Goal: Task Accomplishment & Management: Manage account settings

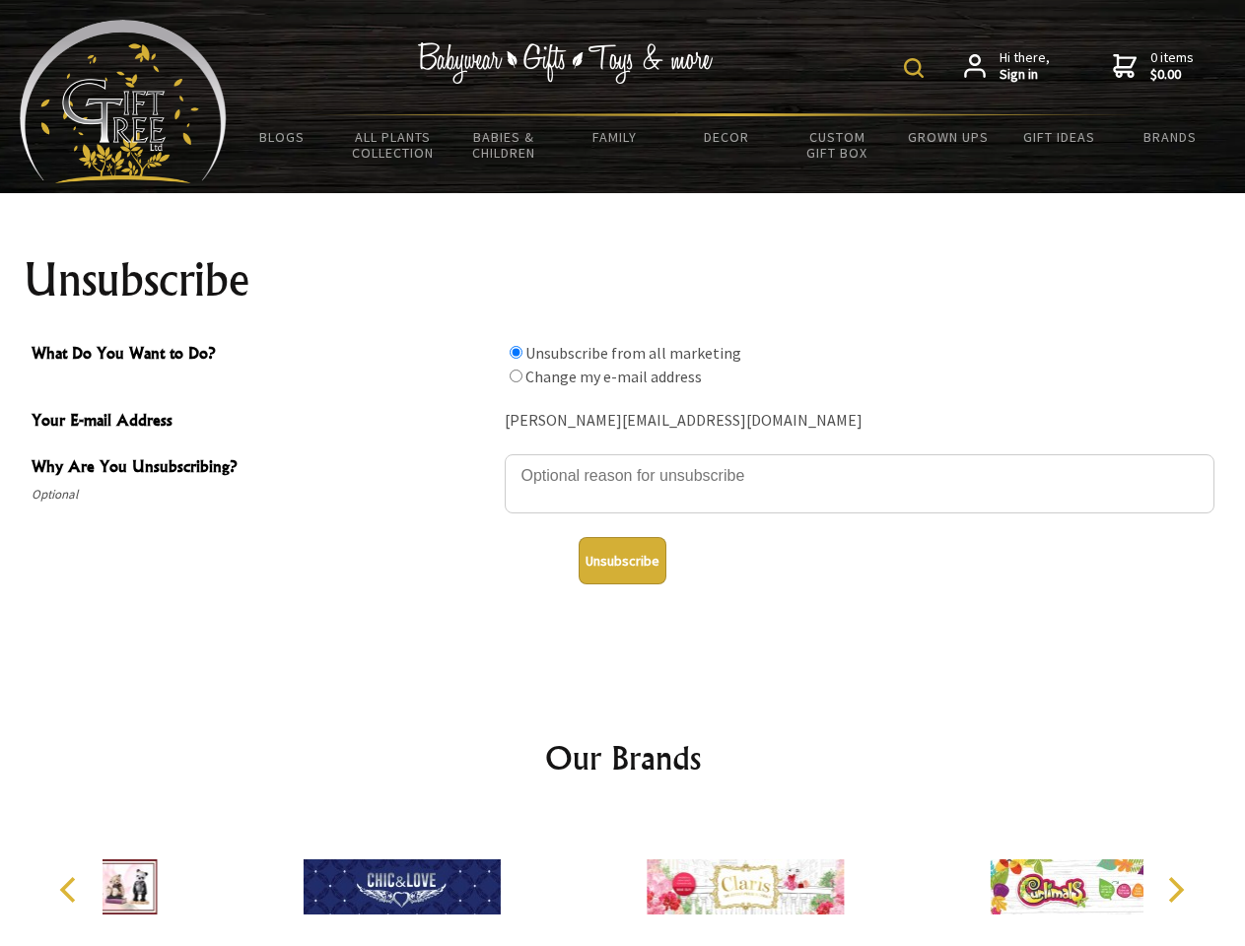
click at [917, 68] on img at bounding box center [914, 68] width 20 height 20
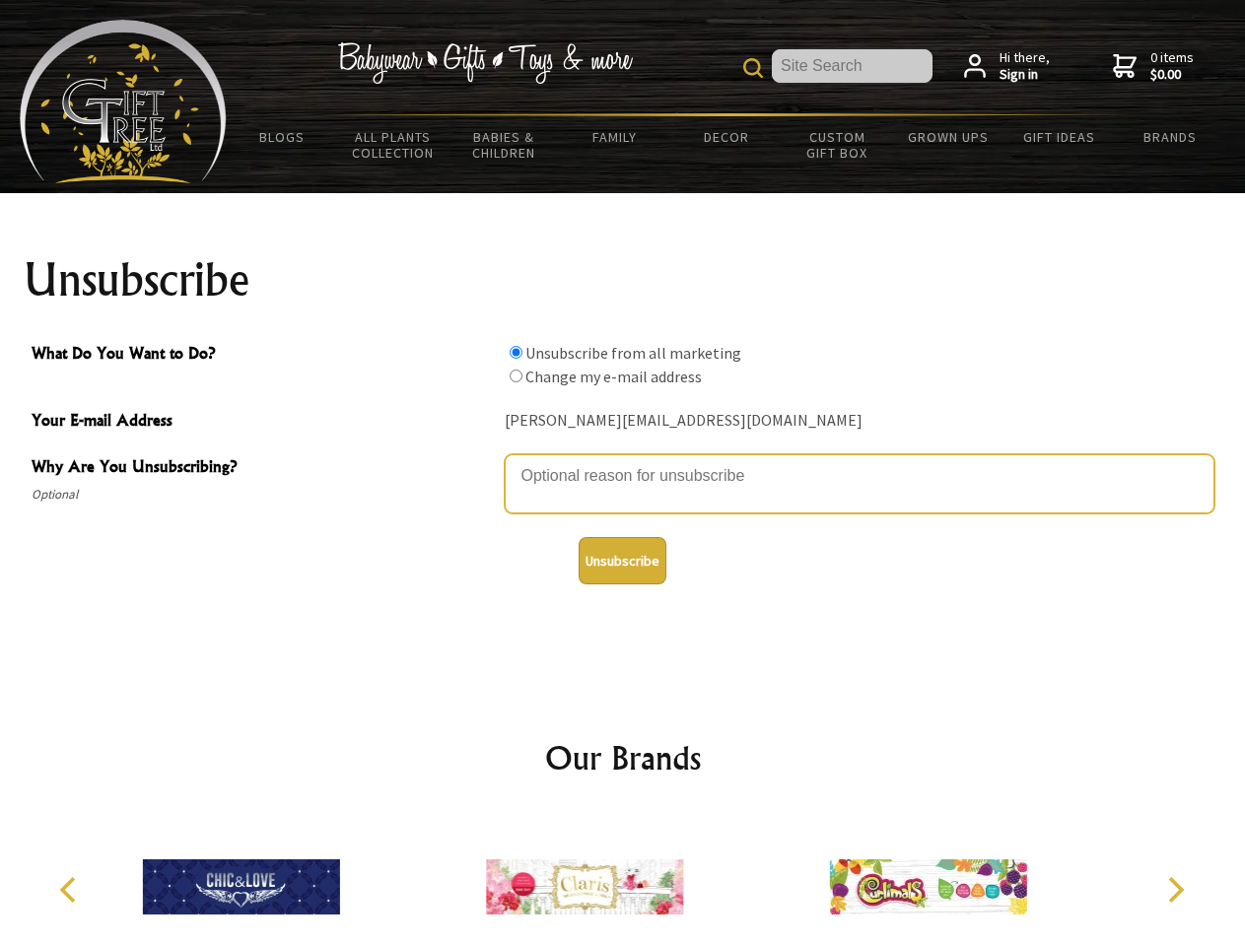
click at [623, 461] on textarea "Why Are You Unsubscribing?" at bounding box center [860, 483] width 710 height 59
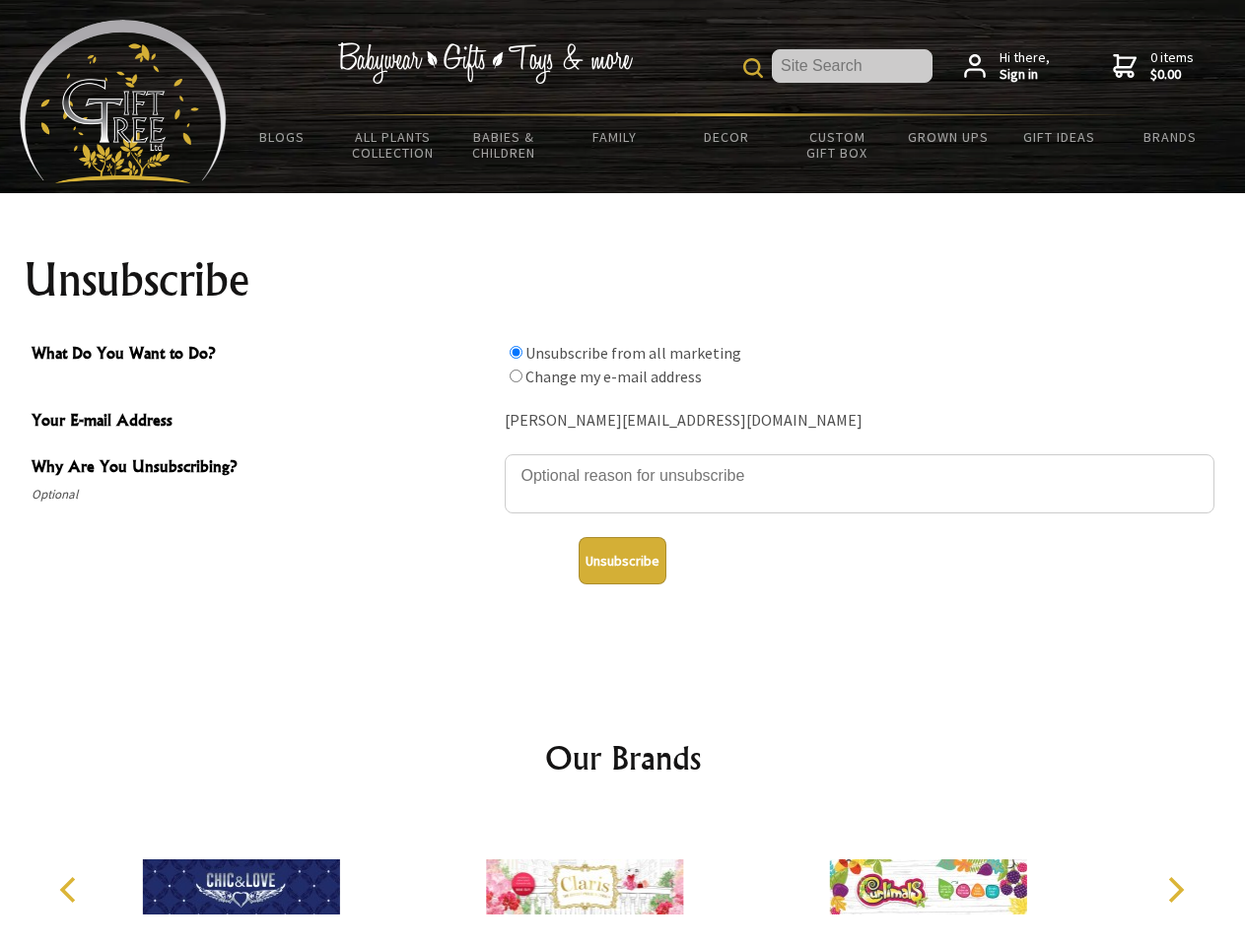
click at [515, 352] on input "What Do You Want to Do?" at bounding box center [516, 352] width 13 height 13
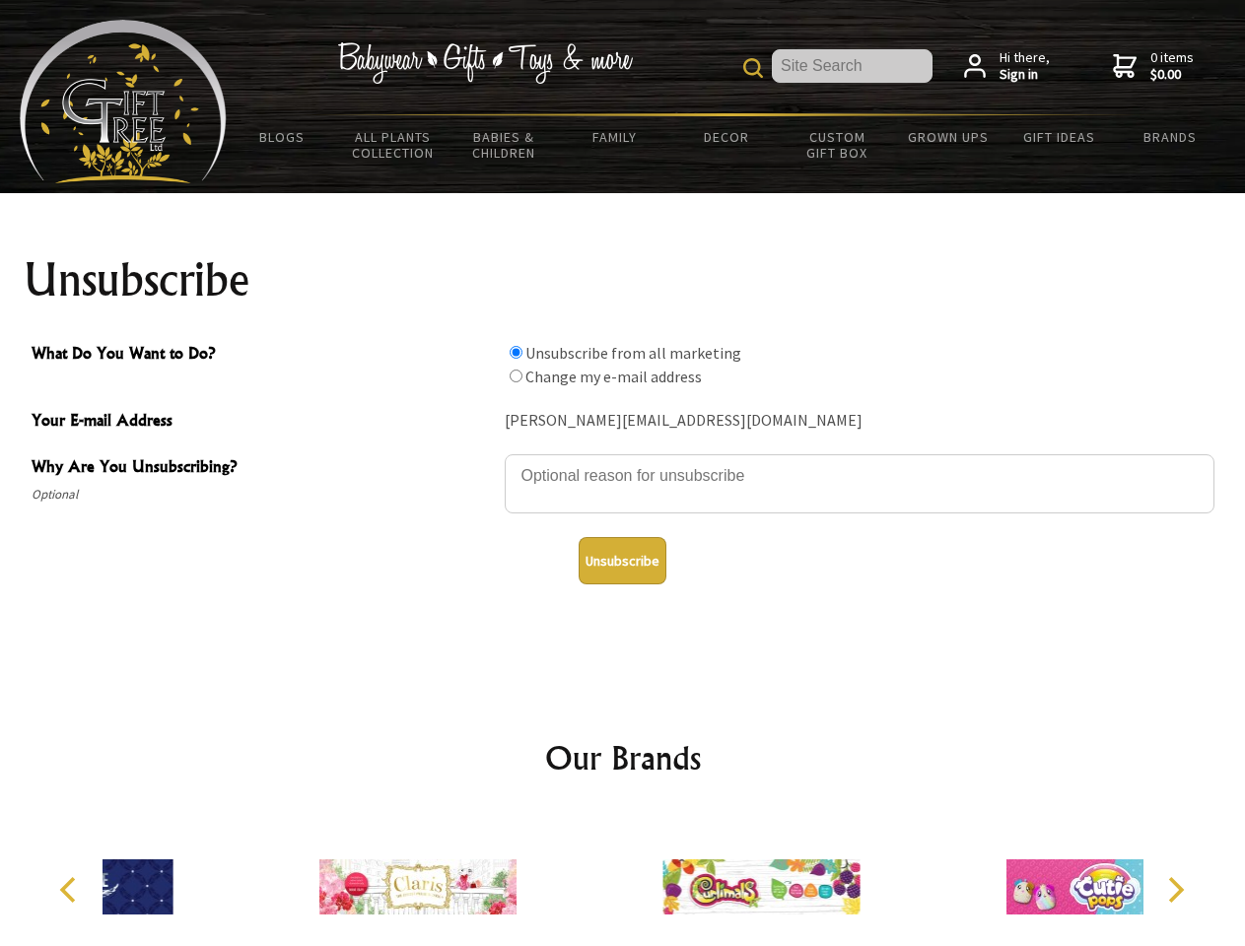
click at [515, 376] on input "What Do You Want to Do?" at bounding box center [516, 376] width 13 height 13
radio input "true"
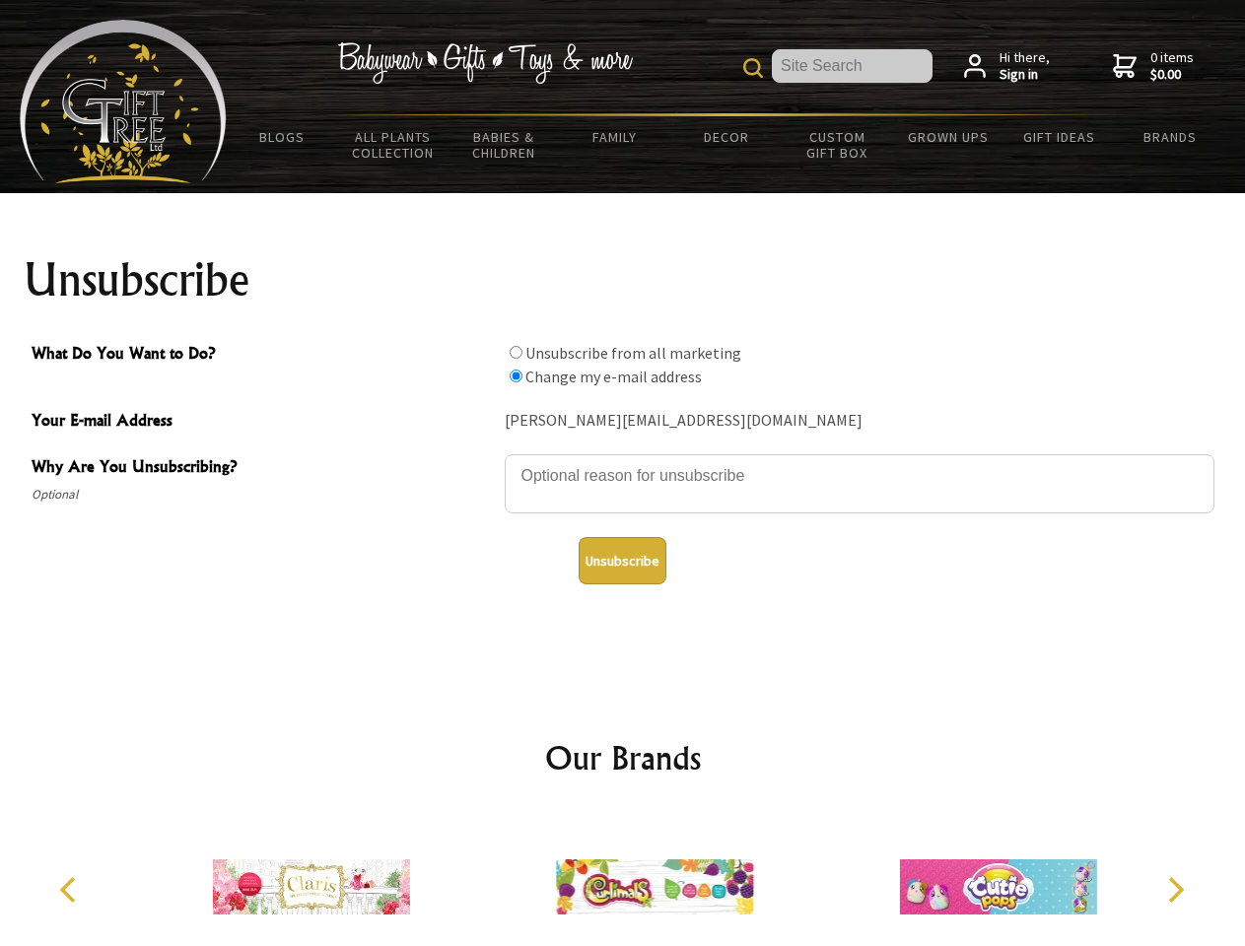
click at [622, 561] on button "Unsubscribe" at bounding box center [623, 560] width 88 height 47
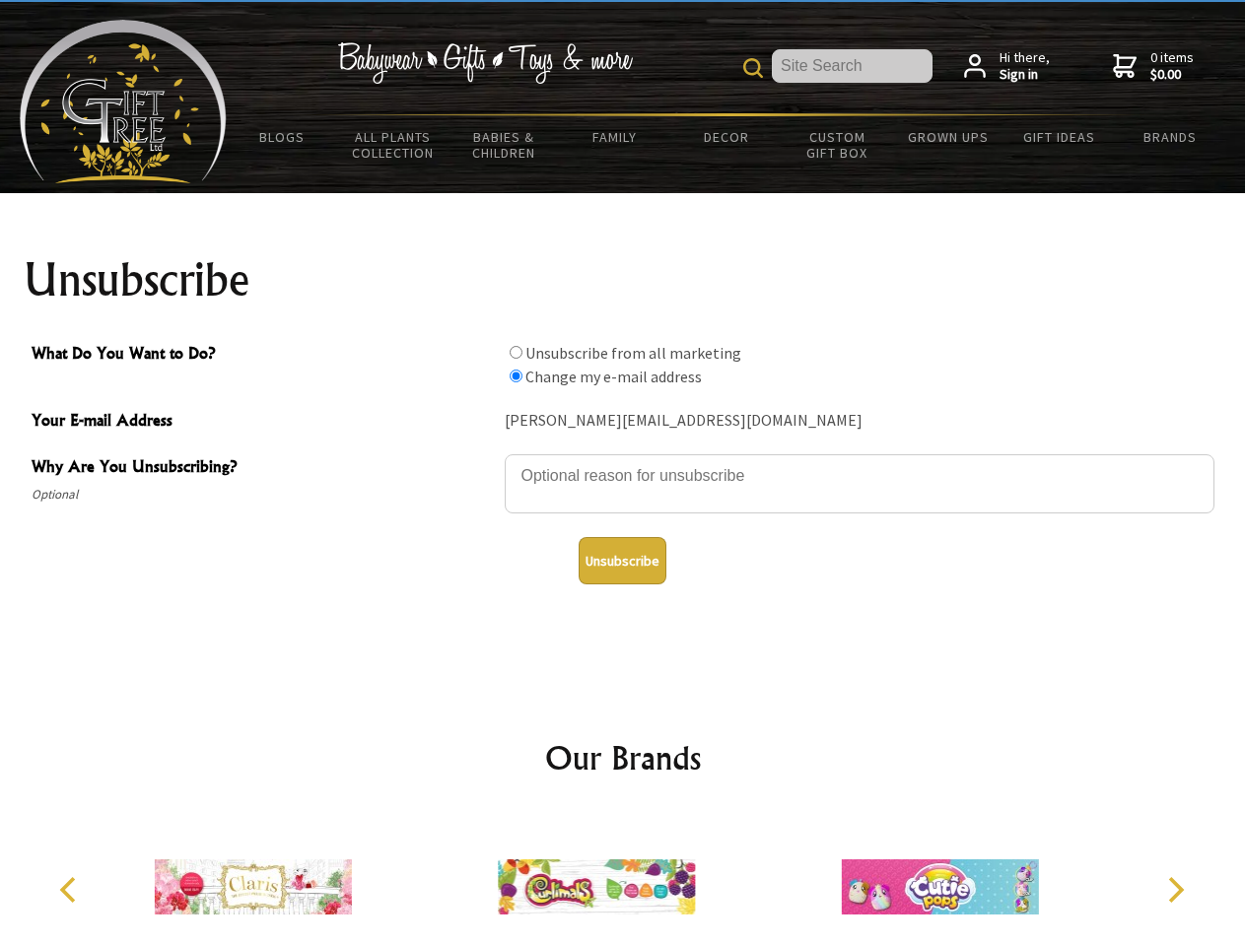
click at [71, 890] on icon "Previous" at bounding box center [70, 890] width 26 height 26
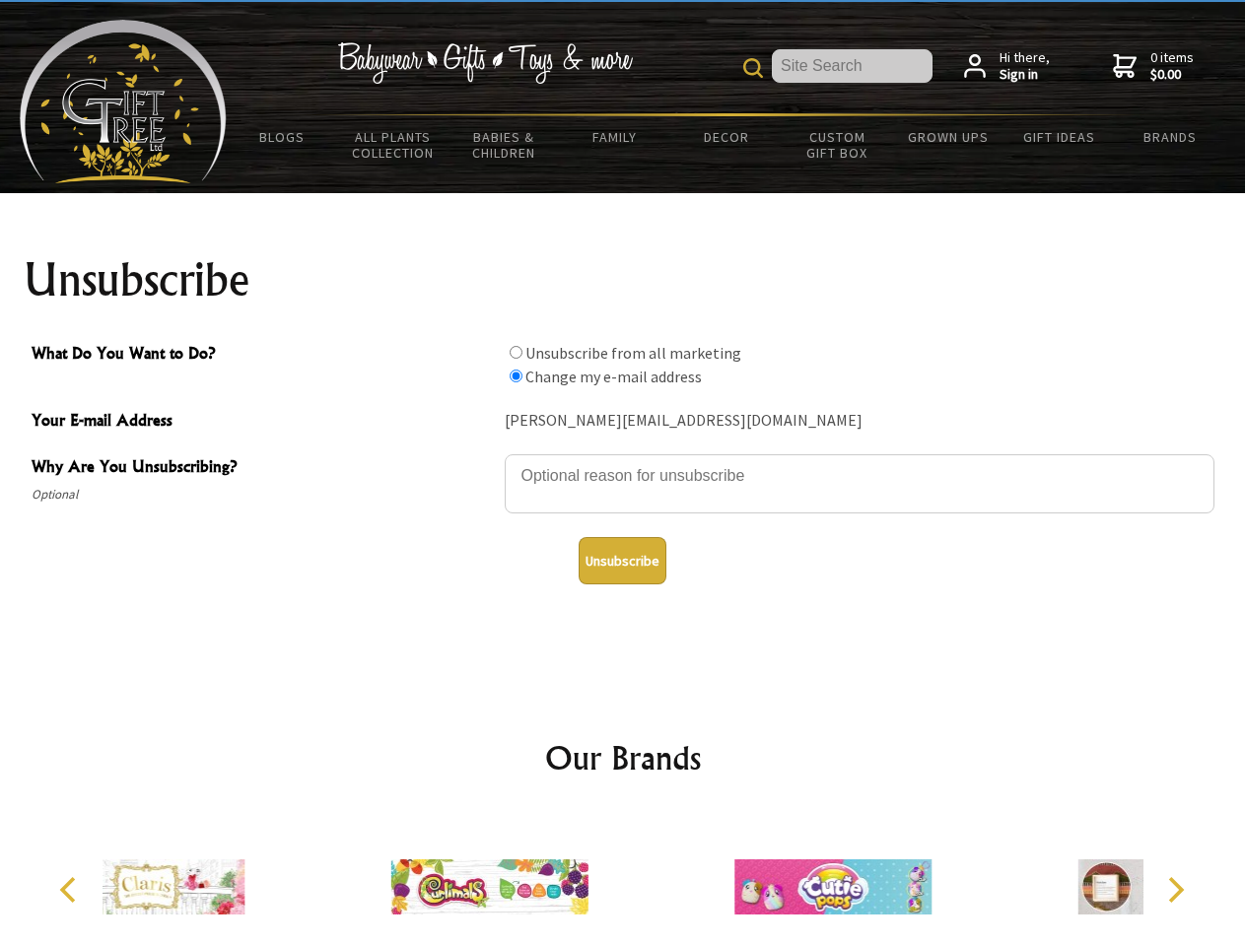
click at [1175, 890] on icon "Next" at bounding box center [1174, 890] width 26 height 26
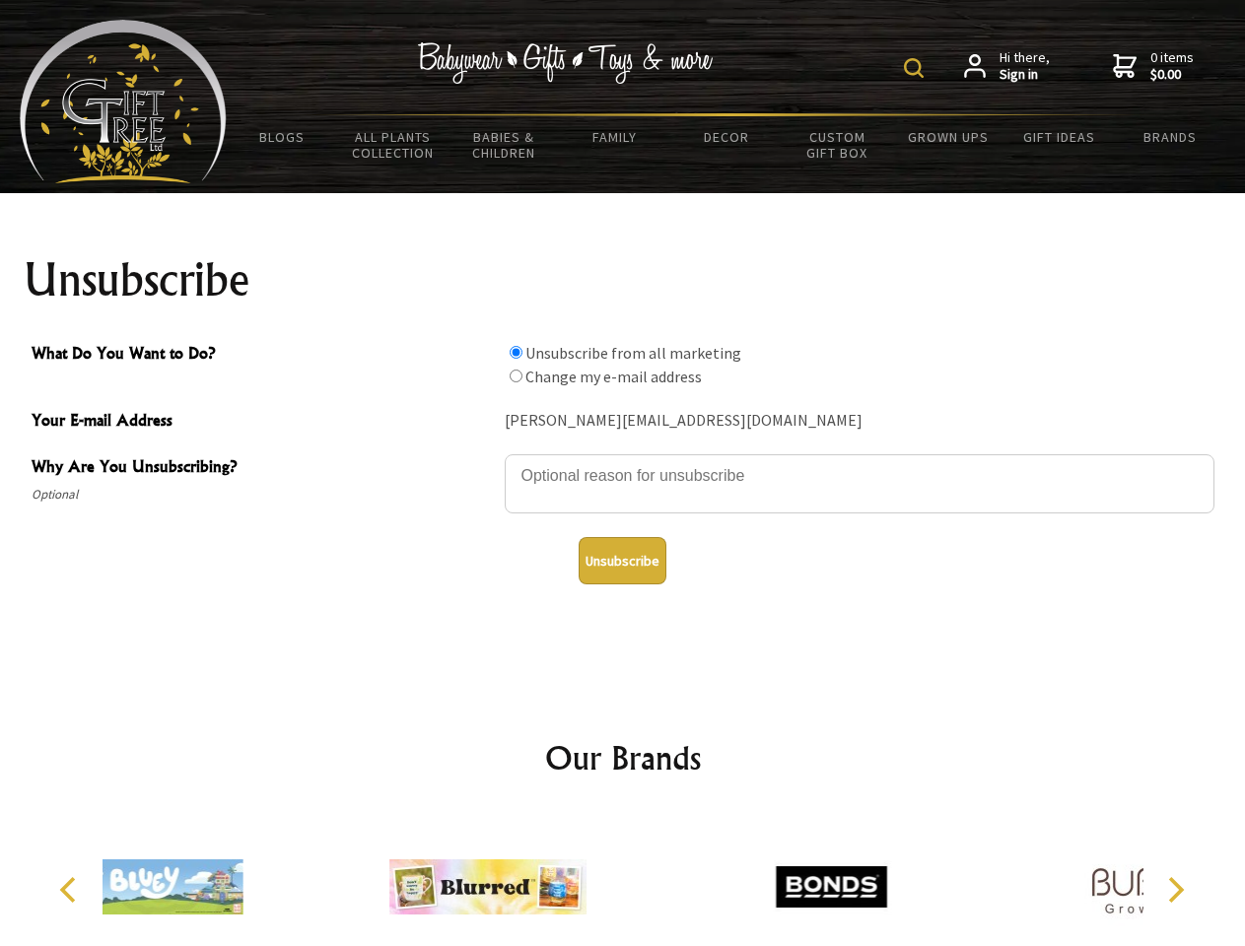
click at [917, 68] on img at bounding box center [914, 68] width 20 height 20
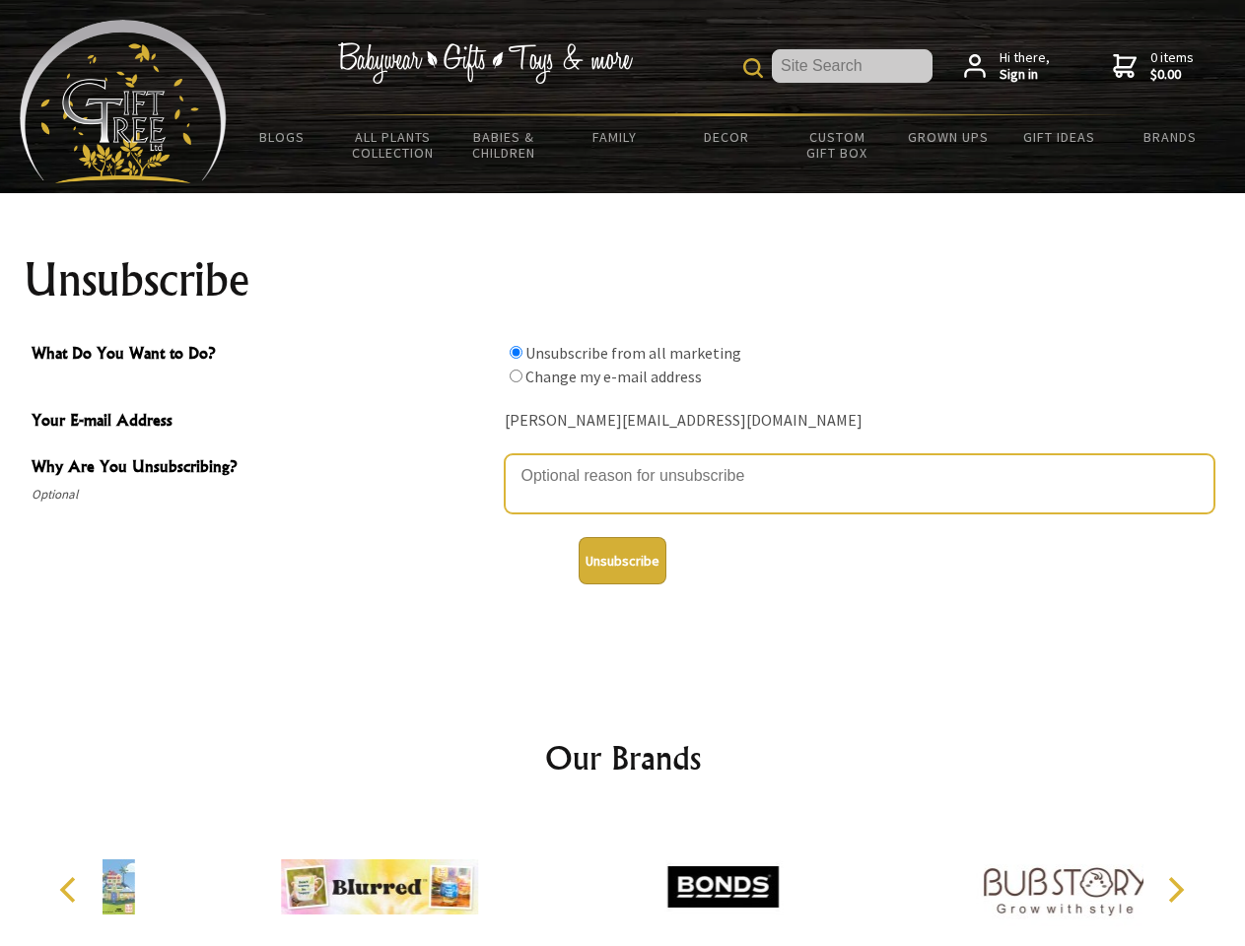
click at [623, 461] on textarea "Why Are You Unsubscribing?" at bounding box center [860, 483] width 710 height 59
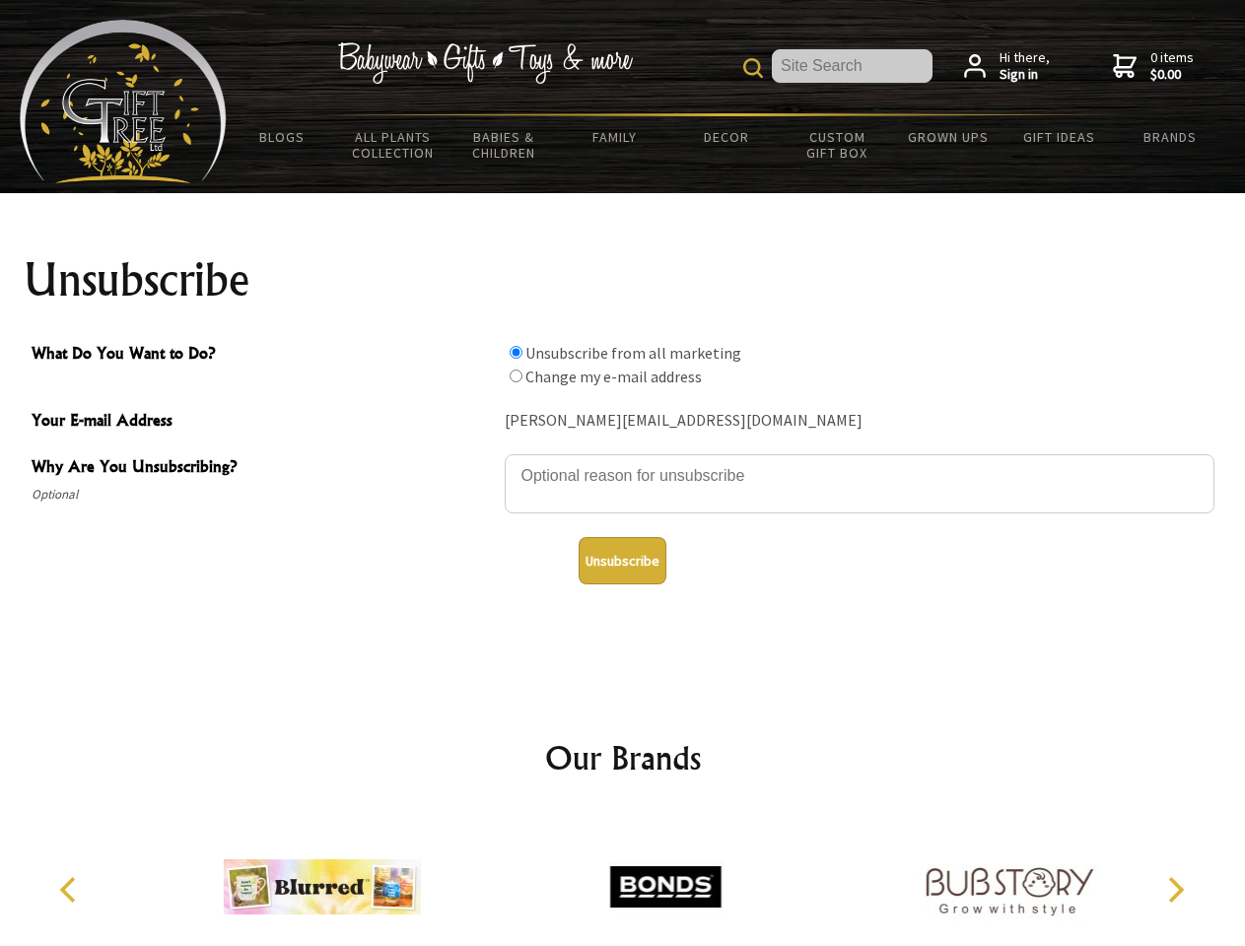
click at [515, 352] on input "What Do You Want to Do?" at bounding box center [516, 352] width 13 height 13
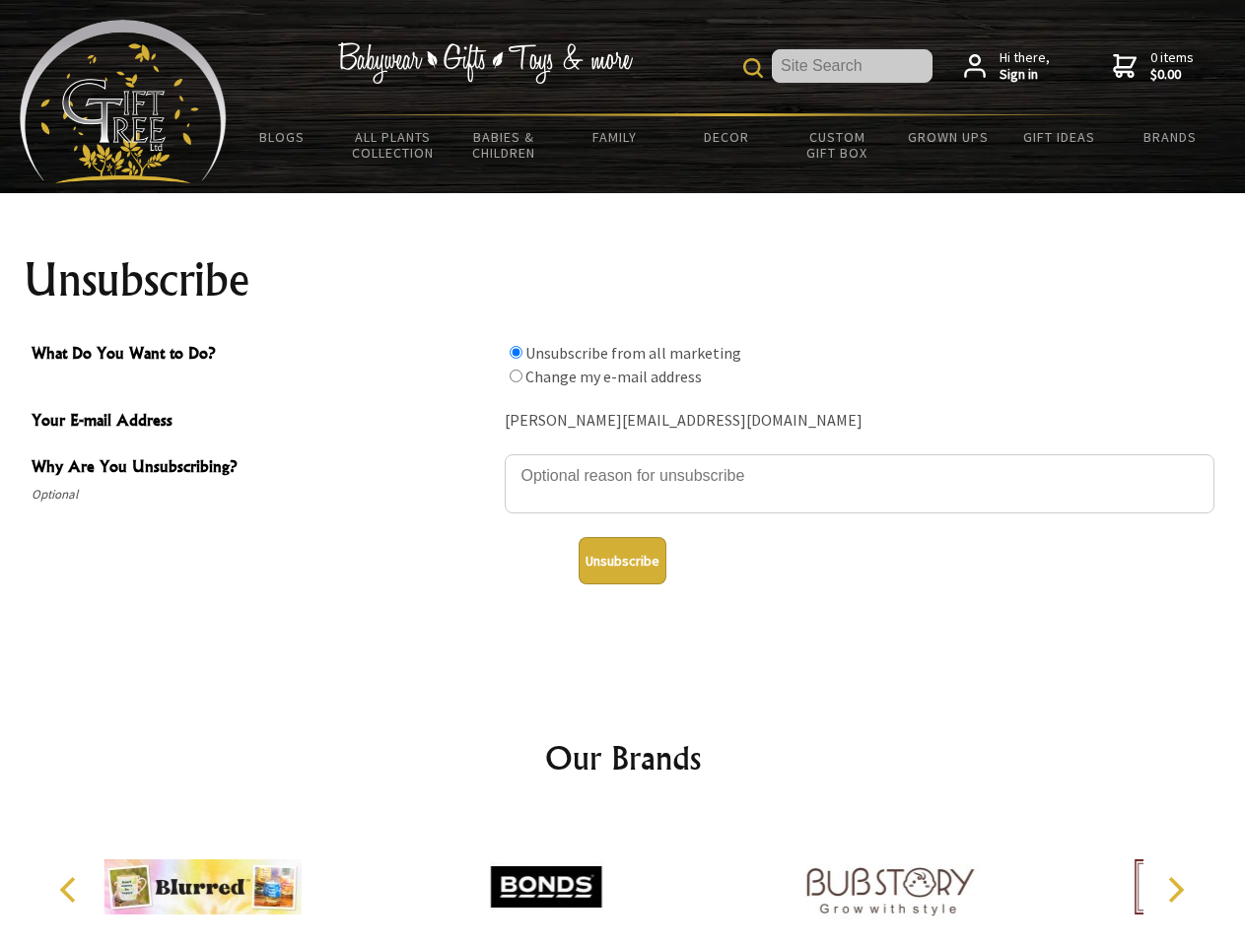
click at [515, 376] on input "What Do You Want to Do?" at bounding box center [516, 376] width 13 height 13
radio input "true"
click at [622, 561] on button "Unsubscribe" at bounding box center [623, 560] width 88 height 47
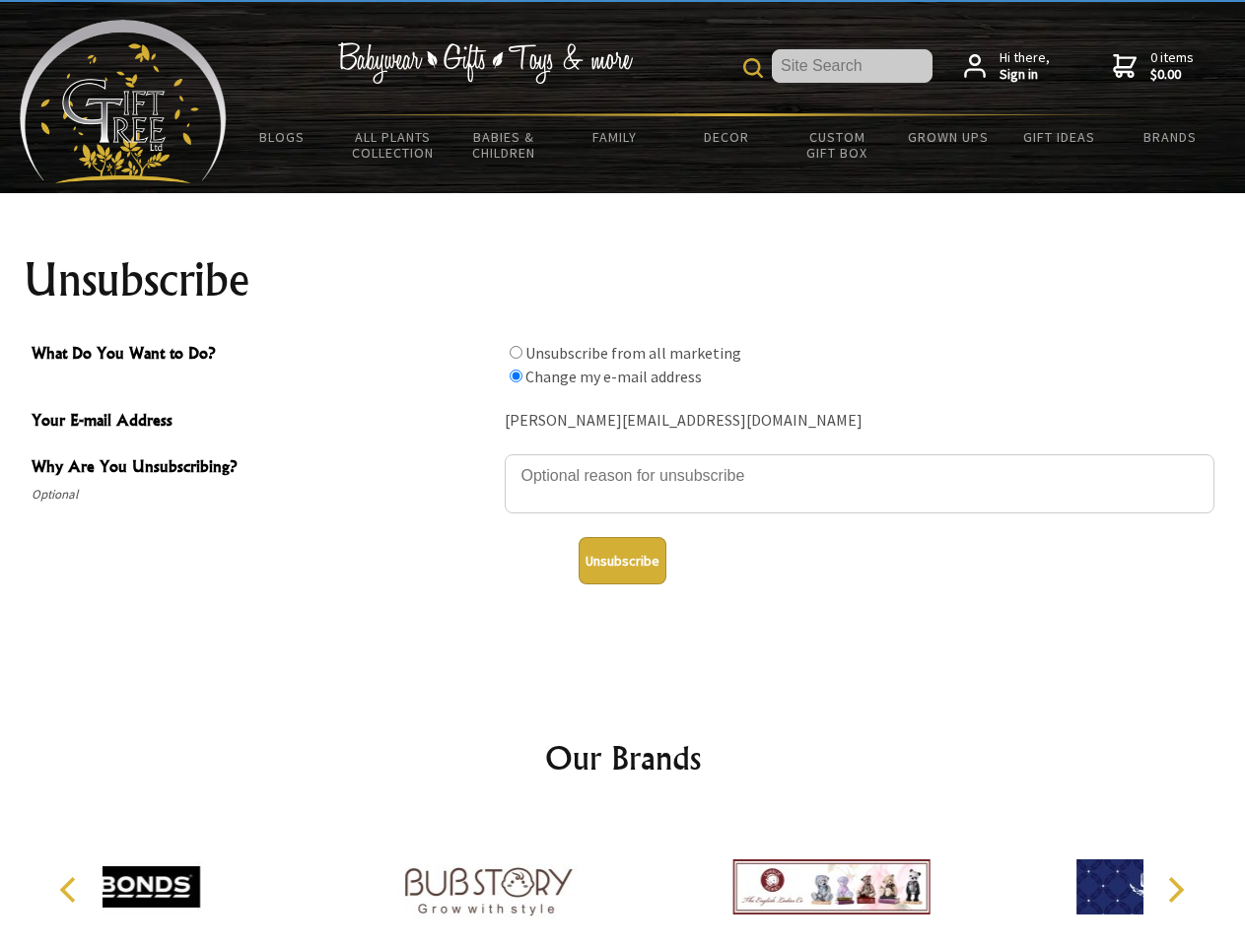
click at [659, 879] on div at bounding box center [830, 890] width 343 height 154
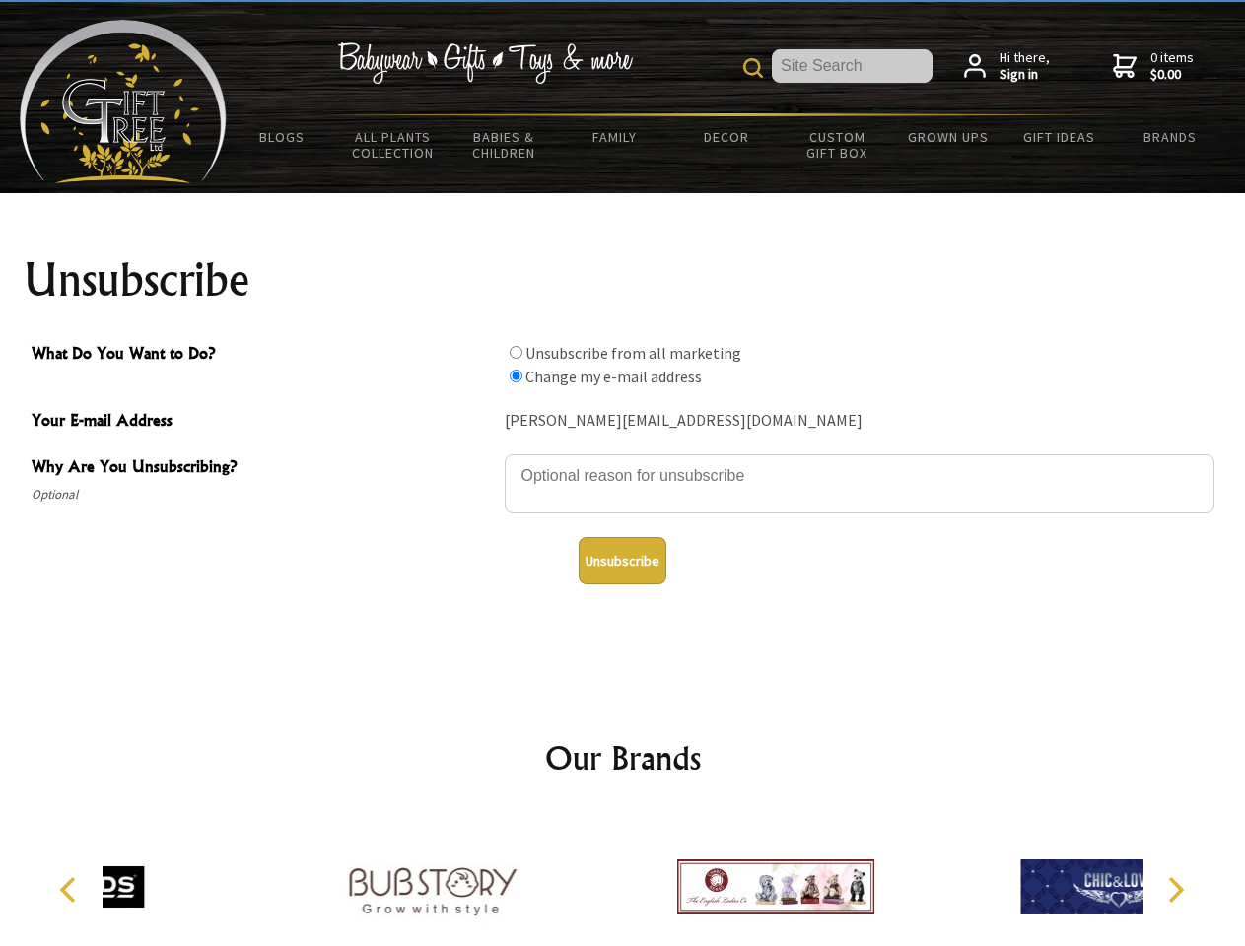
click at [71, 890] on icon "Previous" at bounding box center [70, 890] width 26 height 26
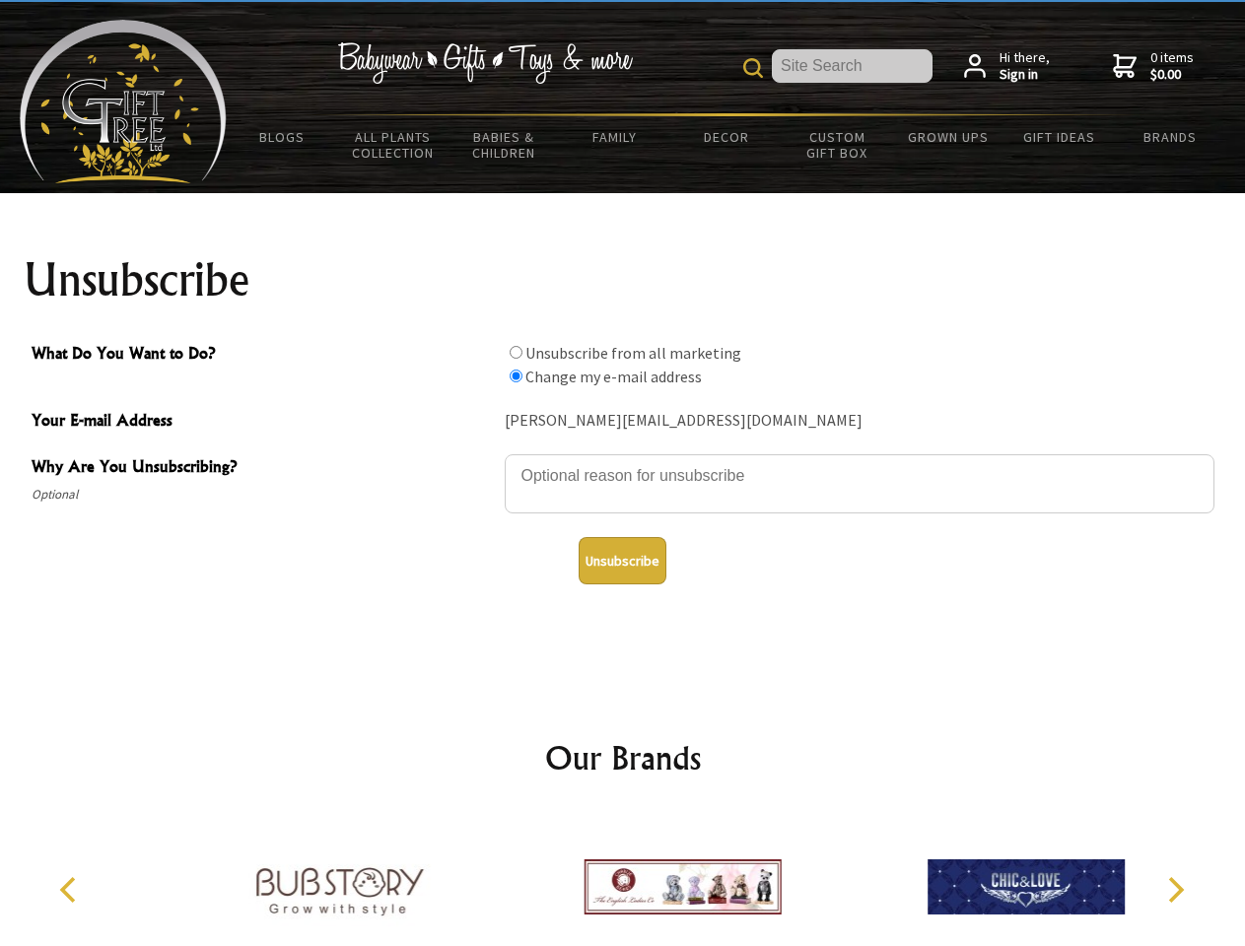
click at [1175, 890] on icon "Next" at bounding box center [1174, 890] width 26 height 26
